Goal: Task Accomplishment & Management: Complete application form

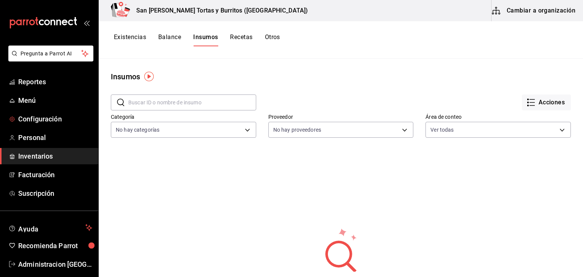
click at [41, 124] on link "Configuración" at bounding box center [49, 119] width 98 height 16
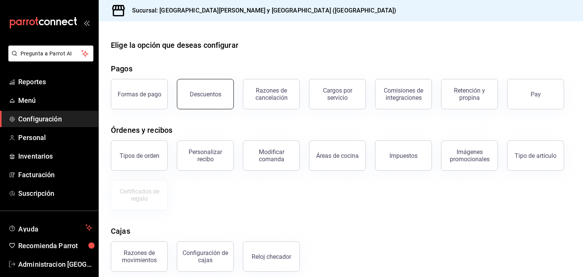
click at [209, 95] on div "Descuentos" at bounding box center [206, 94] width 32 height 7
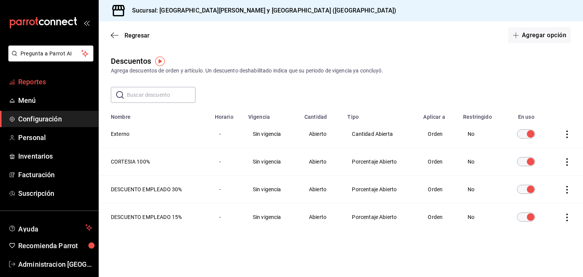
click at [50, 81] on span "Reportes" at bounding box center [55, 82] width 74 height 10
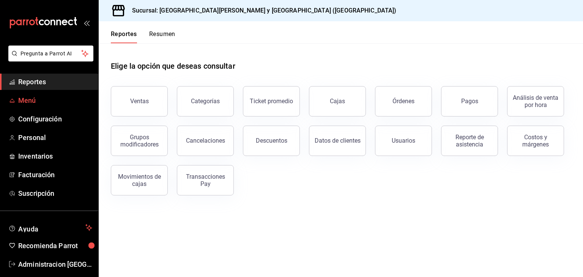
click at [35, 100] on span "Menú" at bounding box center [55, 100] width 74 height 10
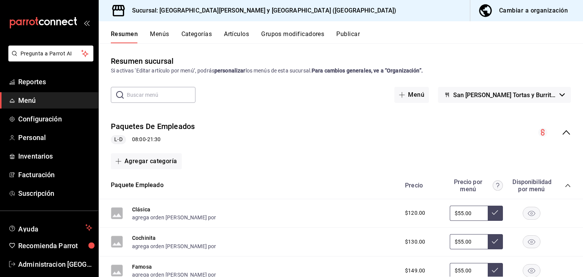
click at [517, 3] on button "Cambiar a organización" at bounding box center [523, 10] width 107 height 21
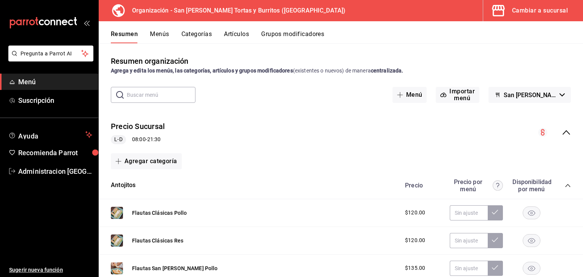
click at [528, 10] on div "Cambiar a sucursal" at bounding box center [540, 10] width 56 height 11
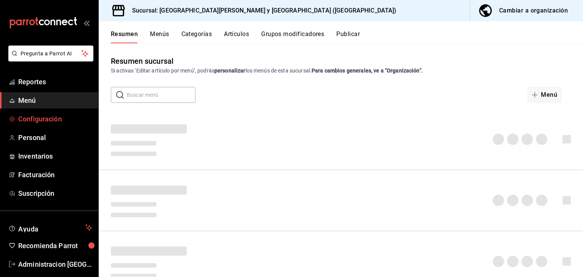
click at [50, 122] on span "Configuración" at bounding box center [55, 119] width 74 height 10
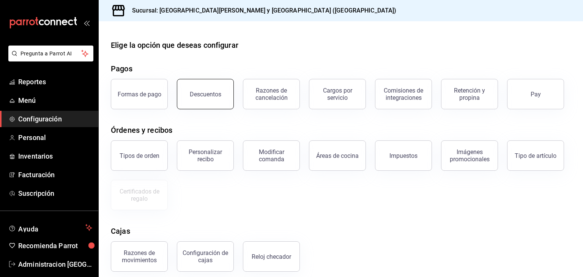
click at [210, 94] on div "Descuentos" at bounding box center [206, 94] width 32 height 7
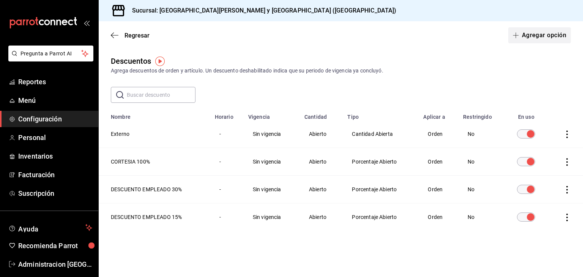
click at [539, 29] on button "Agregar opción" at bounding box center [539, 35] width 63 height 16
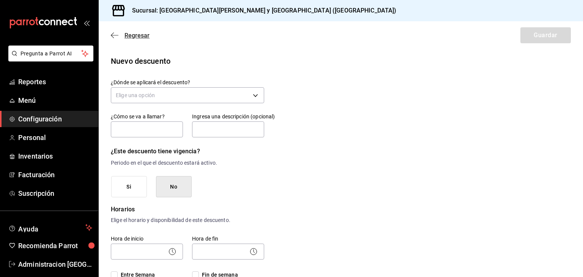
click at [142, 35] on span "Regresar" at bounding box center [137, 35] width 25 height 7
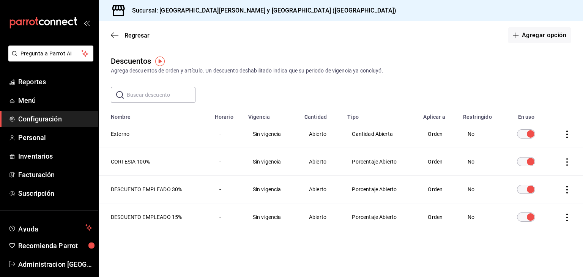
click at [321, 43] on div "Regresar Agregar opción" at bounding box center [341, 35] width 484 height 28
click at [538, 31] on button "Agregar opción" at bounding box center [539, 35] width 63 height 16
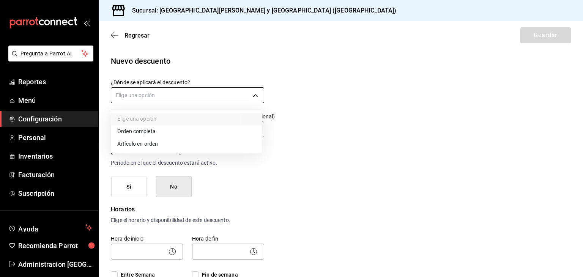
click at [251, 96] on body "Pregunta a Parrot AI Reportes Menú Configuración Personal Inventarios Facturaci…" at bounding box center [291, 138] width 583 height 277
click at [142, 129] on li "Orden completa" at bounding box center [186, 131] width 151 height 13
type input "ORDER"
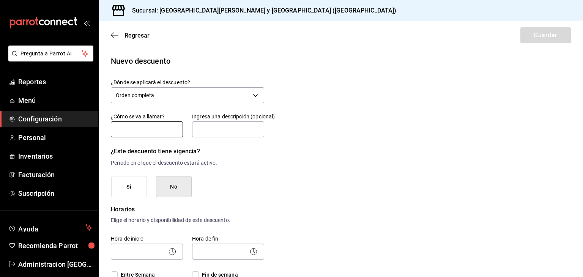
click at [146, 134] on input "text" at bounding box center [147, 129] width 72 height 16
type input "2"
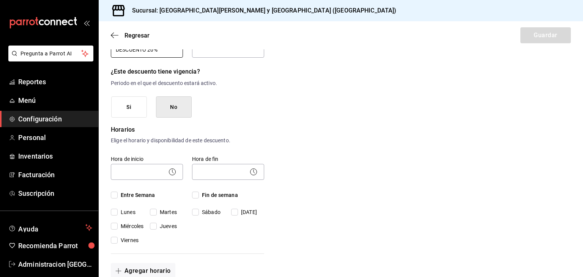
scroll to position [86, 0]
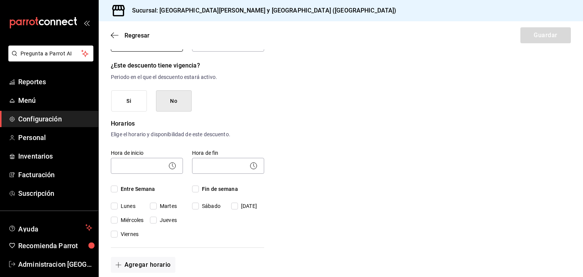
type input "DESCUENTO 20%"
click at [182, 99] on button "No" at bounding box center [174, 101] width 36 height 22
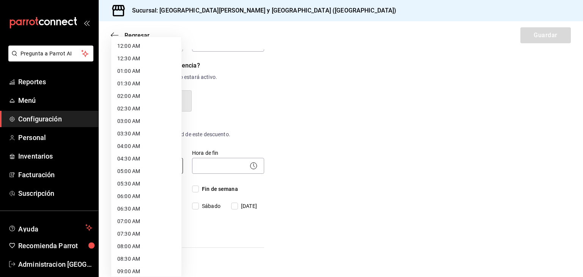
click at [162, 168] on body "Pregunta a Parrot AI Reportes Menú Configuración Personal Inventarios Facturaci…" at bounding box center [291, 138] width 583 height 277
click at [139, 46] on li "12:00 AM" at bounding box center [146, 46] width 70 height 13
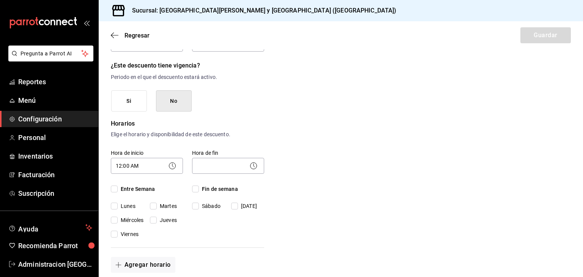
click at [169, 166] on icon at bounding box center [172, 165] width 9 height 9
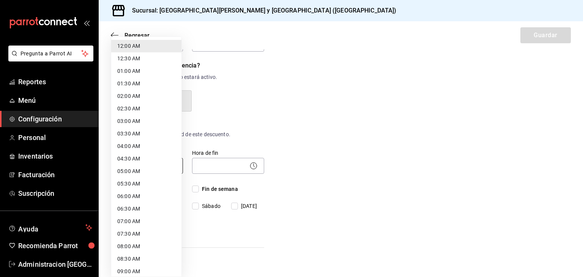
click at [155, 166] on body "Pregunta a Parrot AI Reportes Menú Configuración Personal Inventarios Facturaci…" at bounding box center [291, 138] width 583 height 277
click at [139, 243] on li "08:00 AM" at bounding box center [146, 246] width 70 height 13
type input "08:00"
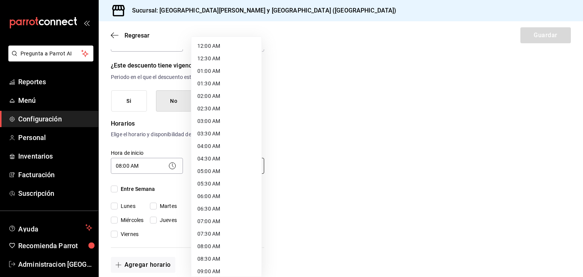
click at [225, 165] on body "Pregunta a Parrot AI Reportes Menú Configuración Personal Inventarios Facturaci…" at bounding box center [291, 138] width 583 height 277
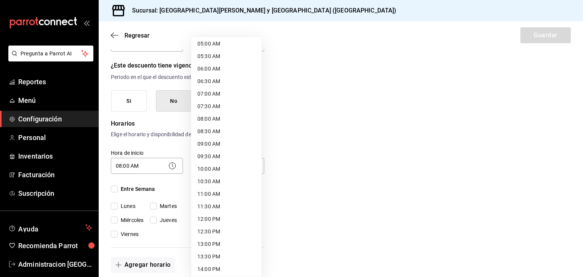
click at [206, 157] on li "09:30 AM" at bounding box center [226, 156] width 70 height 13
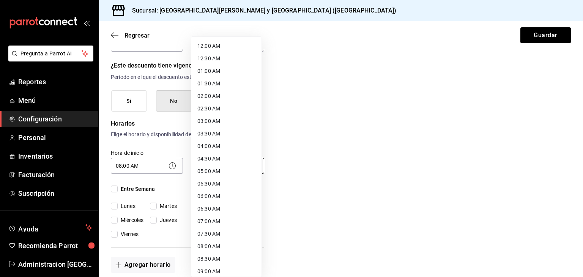
click at [215, 166] on body "Pregunta a Parrot AI Reportes Menú Configuración Personal Inventarios Facturaci…" at bounding box center [291, 138] width 583 height 277
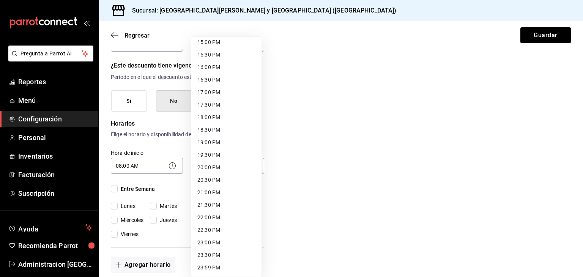
click at [211, 206] on li "21:30 PM" at bounding box center [226, 205] width 70 height 13
type input "21:30"
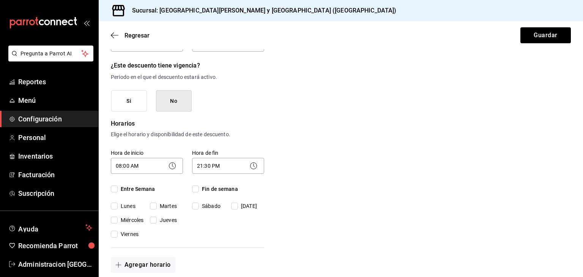
click at [115, 205] on input "Lunes" at bounding box center [114, 206] width 7 height 7
checkbox input "true"
click at [155, 206] on input "Martes" at bounding box center [153, 206] width 7 height 7
checkbox input "true"
click at [195, 204] on input "Sábado" at bounding box center [195, 206] width 7 height 7
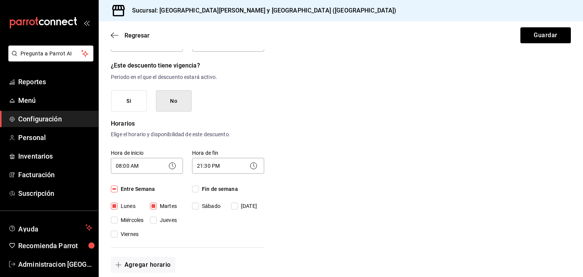
checkbox input "true"
click at [236, 207] on input "[DATE]" at bounding box center [234, 206] width 7 height 7
checkbox input "true"
click at [119, 220] on span "Miércoles" at bounding box center [131, 220] width 26 height 8
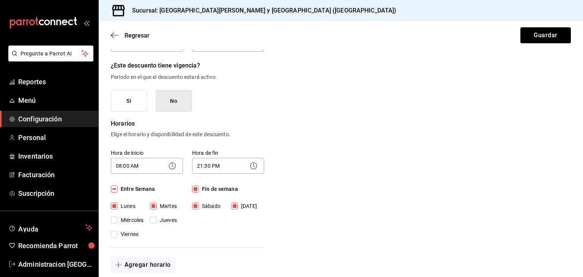
click at [118, 220] on input "Miércoles" at bounding box center [114, 220] width 7 height 7
checkbox input "true"
click at [153, 221] on input "Jueves" at bounding box center [153, 220] width 7 height 7
checkbox input "true"
click at [120, 234] on span "Viernes" at bounding box center [128, 234] width 21 height 8
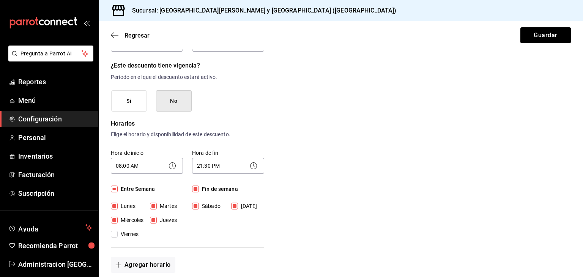
click at [118, 234] on input "Viernes" at bounding box center [114, 234] width 7 height 7
checkbox input "true"
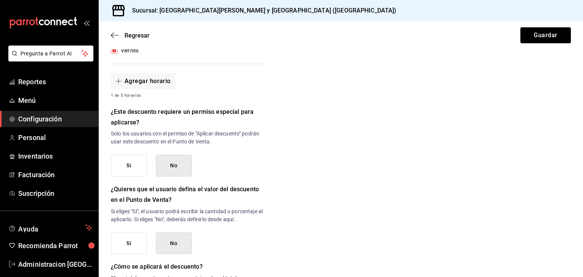
scroll to position [271, 0]
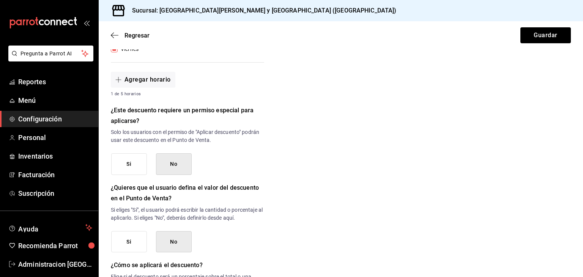
click at [177, 160] on button "No" at bounding box center [174, 164] width 36 height 22
click at [185, 162] on button "No" at bounding box center [174, 164] width 36 height 22
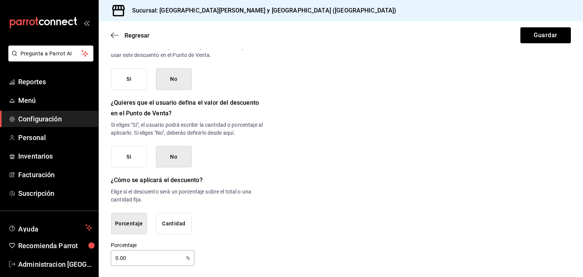
scroll to position [357, 0]
click at [131, 157] on button "Si" at bounding box center [129, 156] width 36 height 22
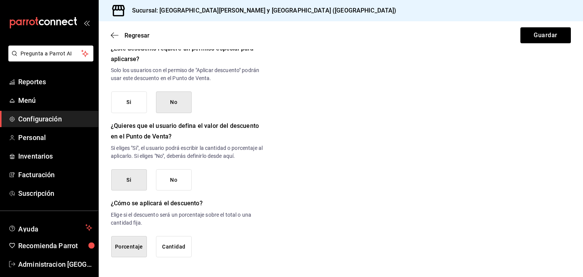
scroll to position [333, 0]
click at [131, 246] on button "Porcentaje" at bounding box center [129, 247] width 36 height 22
click at [131, 252] on button "Porcentaje" at bounding box center [129, 247] width 36 height 22
click at [553, 34] on button "Guardar" at bounding box center [545, 35] width 50 height 16
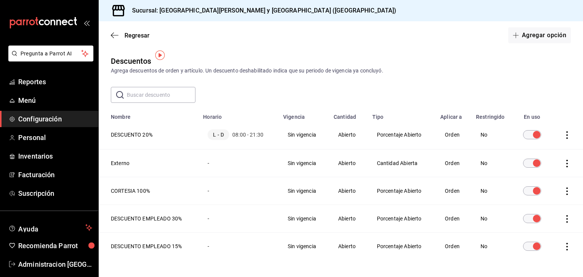
scroll to position [22, 0]
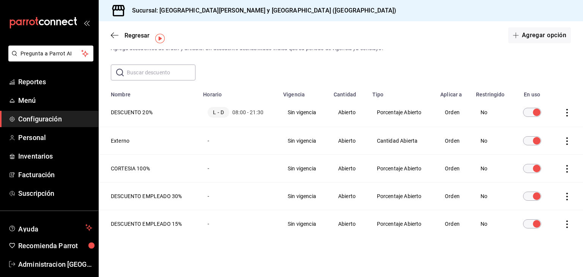
click at [363, 63] on div "Descuentos Agrega descuentos de orden y artículo. Un descuento deshabilitado in…" at bounding box center [341, 149] width 484 height 232
click at [37, 143] on link "Personal" at bounding box center [49, 137] width 98 height 16
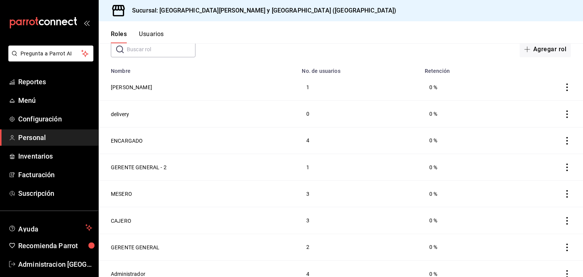
scroll to position [56, 0]
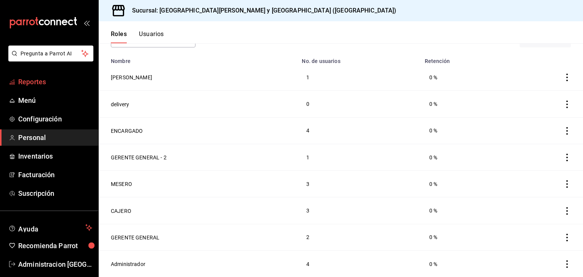
click at [36, 79] on span "Reportes" at bounding box center [55, 82] width 74 height 10
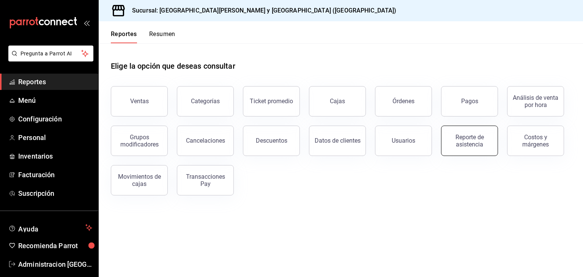
click at [456, 143] on div "Reporte de asistencia" at bounding box center [469, 141] width 47 height 14
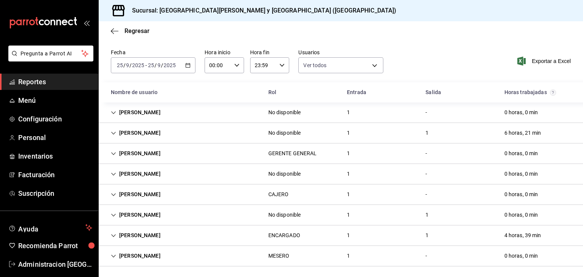
scroll to position [19, 0]
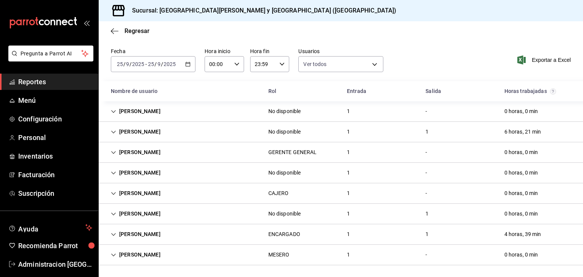
click at [351, 113] on div "1" at bounding box center [348, 111] width 15 height 14
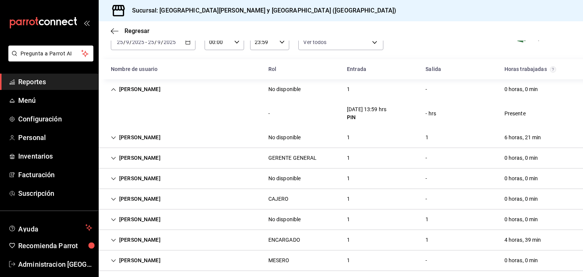
scroll to position [47, 0]
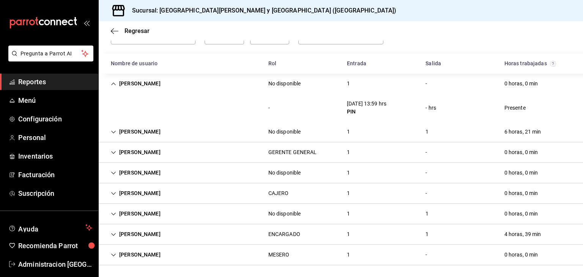
click at [383, 218] on div "[PERSON_NAME] No disponible 1 1 0 horas, 0 min" at bounding box center [341, 214] width 484 height 20
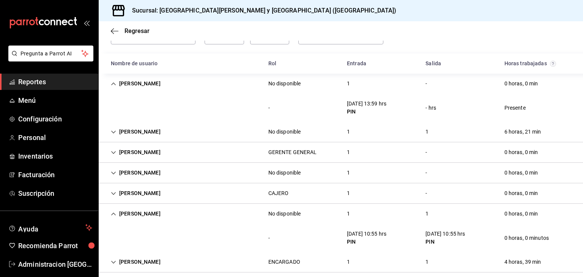
scroll to position [75, 0]
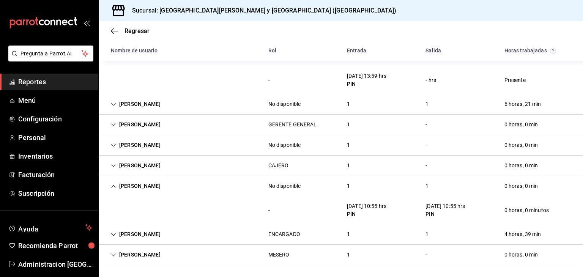
click at [287, 236] on div "ENCARGADO" at bounding box center [284, 234] width 32 height 8
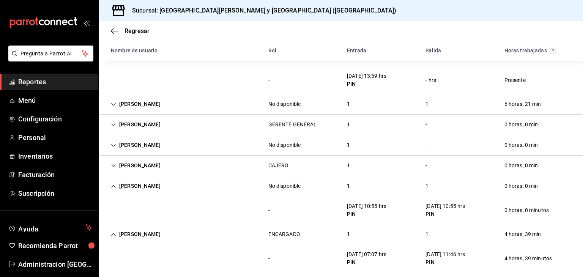
scroll to position [102, 0]
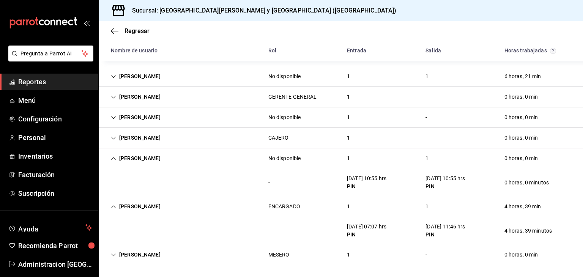
click at [276, 211] on div "ENCARGADO" at bounding box center [284, 207] width 44 height 14
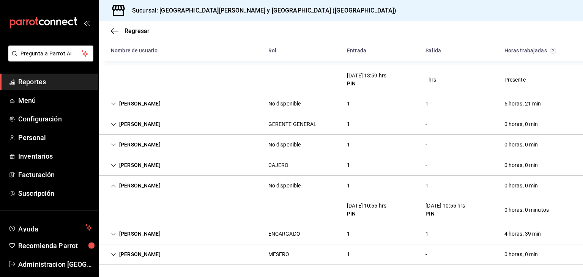
scroll to position [75, 0]
click at [291, 256] on div "MESERO" at bounding box center [278, 255] width 33 height 14
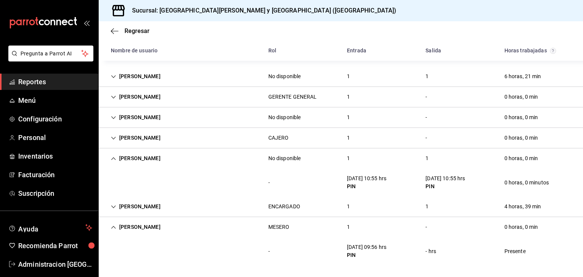
scroll to position [0, 0]
